Goal: Task Accomplishment & Management: Manage account settings

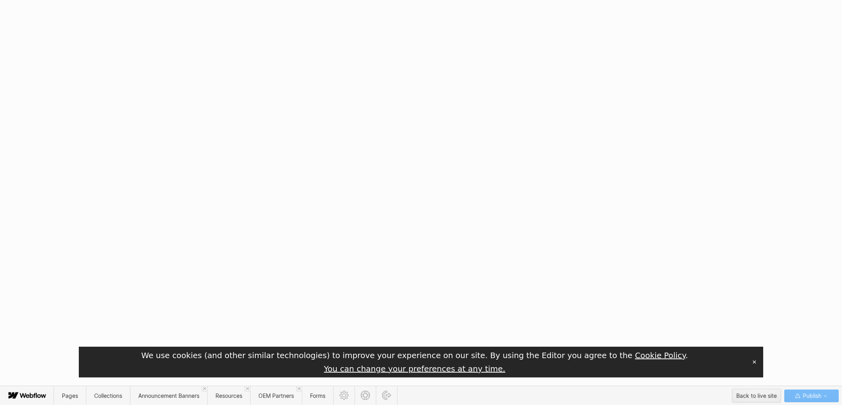
click at [756, 360] on button "✕" at bounding box center [754, 362] width 11 height 12
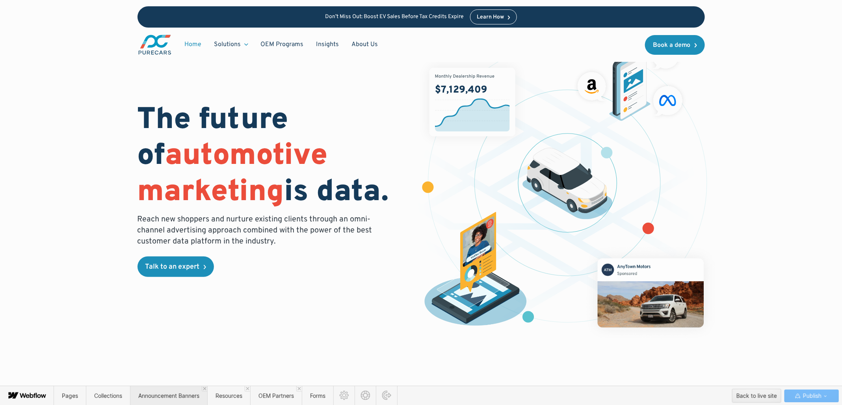
click at [163, 394] on span "Announcement Banners" at bounding box center [168, 396] width 61 height 7
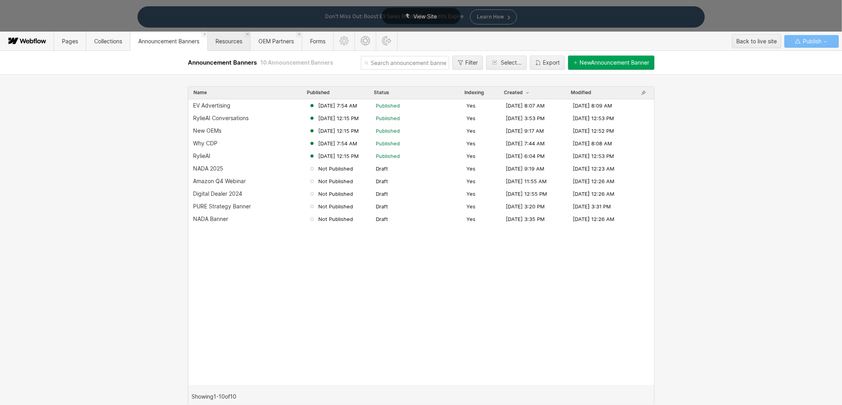
click at [246, 46] on span "Resources" at bounding box center [228, 41] width 43 height 19
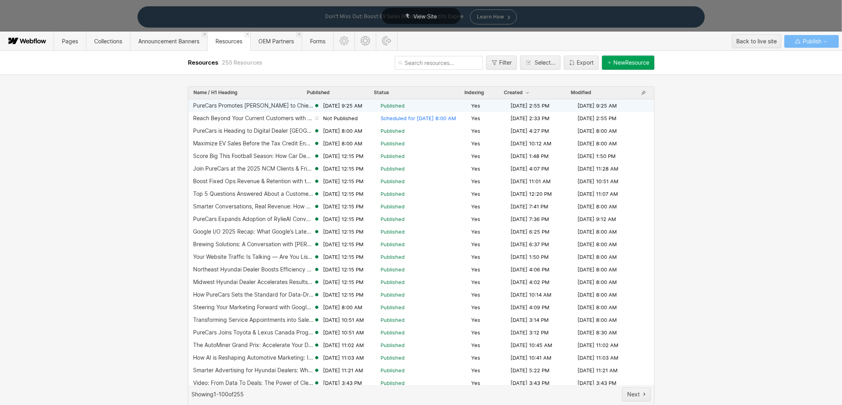
click at [432, 104] on span "Published" at bounding box center [425, 105] width 88 height 7
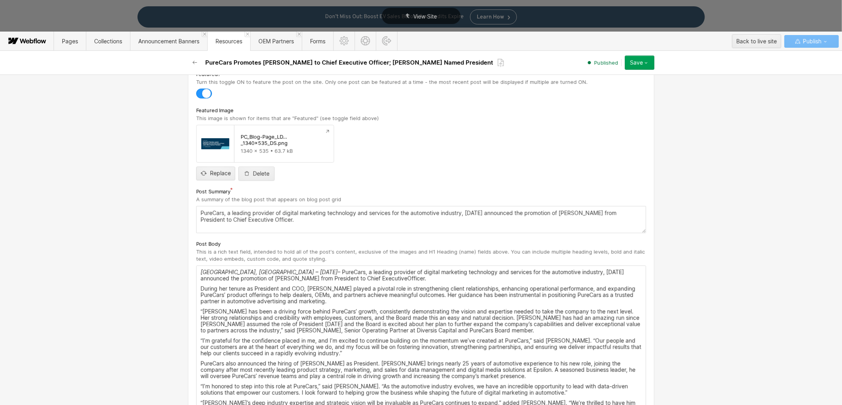
scroll to position [248, 0]
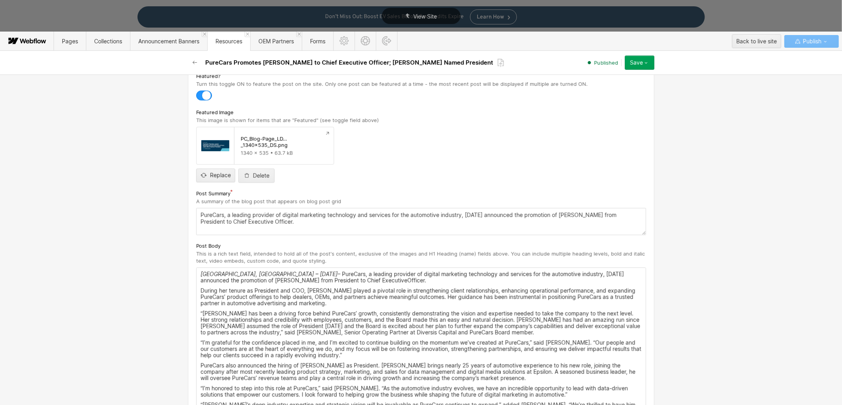
click at [364, 281] on p "[GEOGRAPHIC_DATA], [GEOGRAPHIC_DATA] – [DATE] – PureCars, a leading provider of…" at bounding box center [421, 277] width 441 height 13
click at [641, 58] on button "Save" at bounding box center [640, 63] width 30 height 14
click at [619, 86] on div "Republish" at bounding box center [615, 89] width 78 height 11
